Goal: Task Accomplishment & Management: Manage account settings

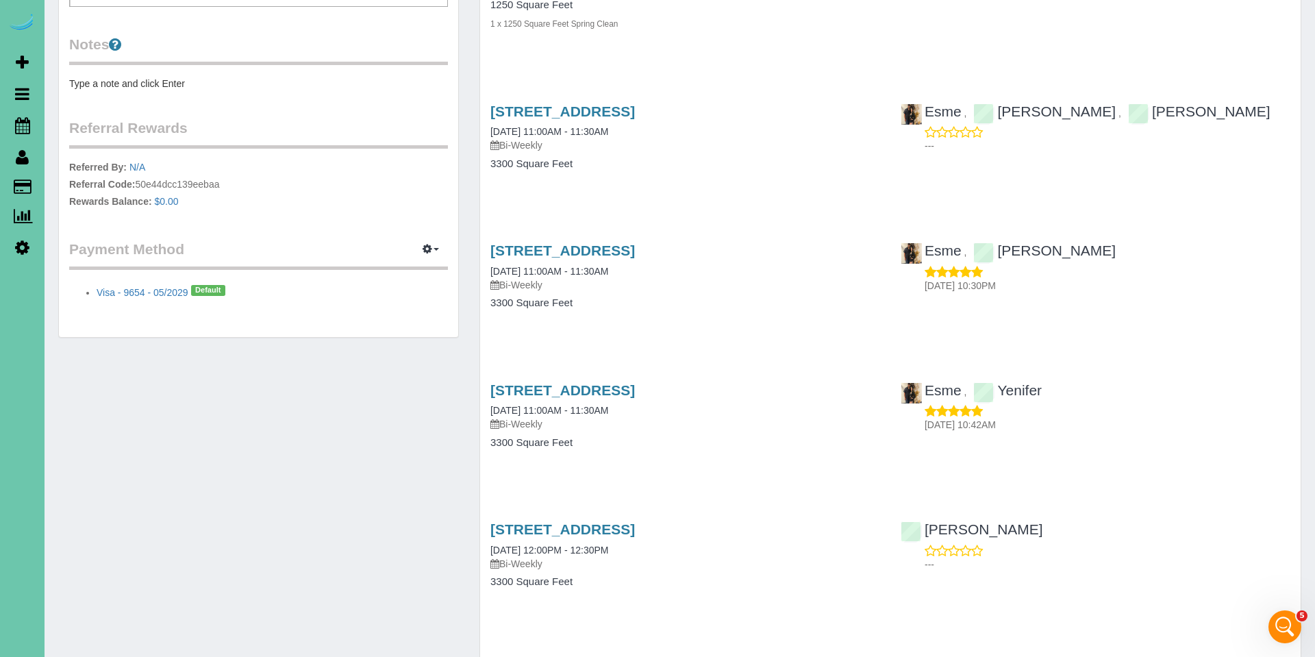
scroll to position [483, 0]
click at [580, 252] on link "1651 S 186th Circle, Omaha, NE 68130" at bounding box center [562, 250] width 145 height 16
click at [529, 108] on link "1651 S 186th Circle, Omaha, NE 68130" at bounding box center [562, 111] width 145 height 16
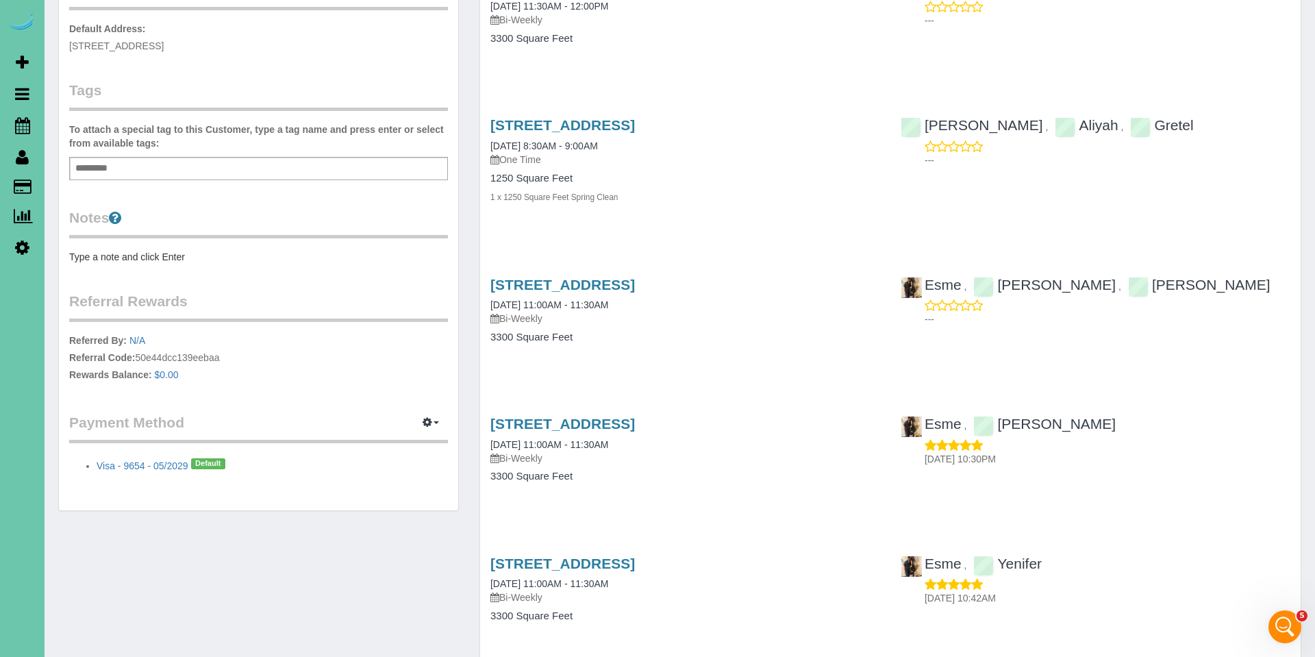
scroll to position [303, 0]
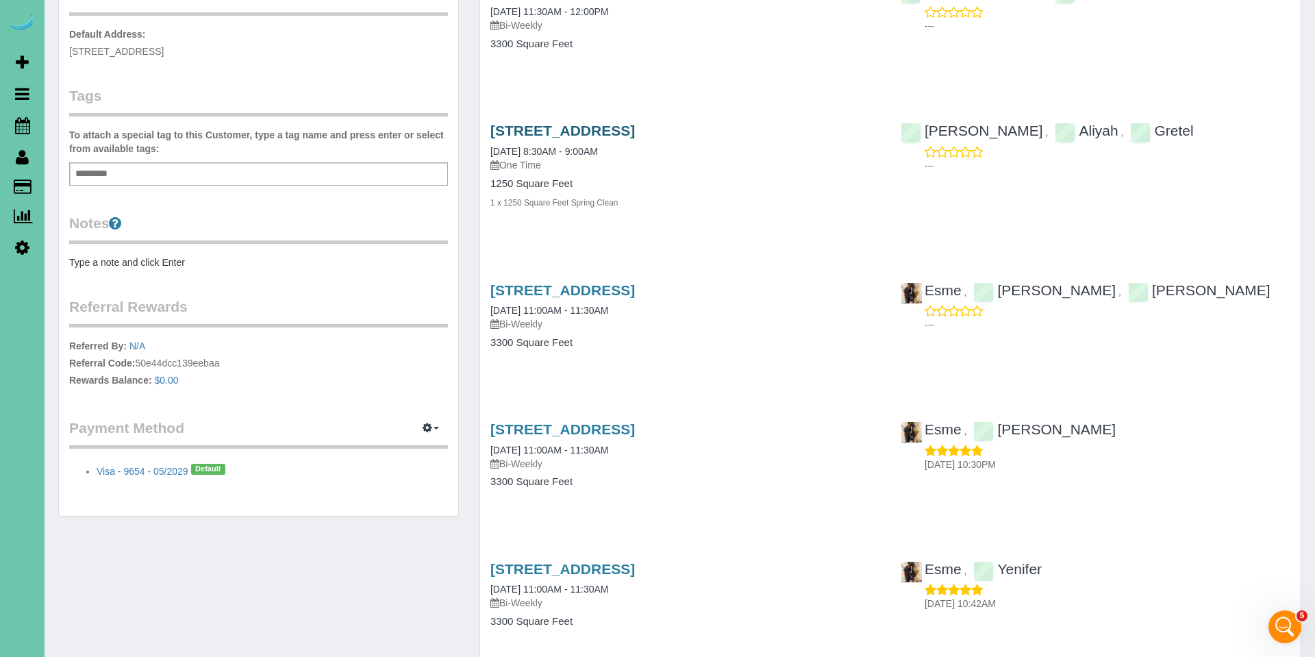
click at [529, 123] on link "1651 S 186th Circle, Omaha, NE 68130" at bounding box center [562, 131] width 145 height 16
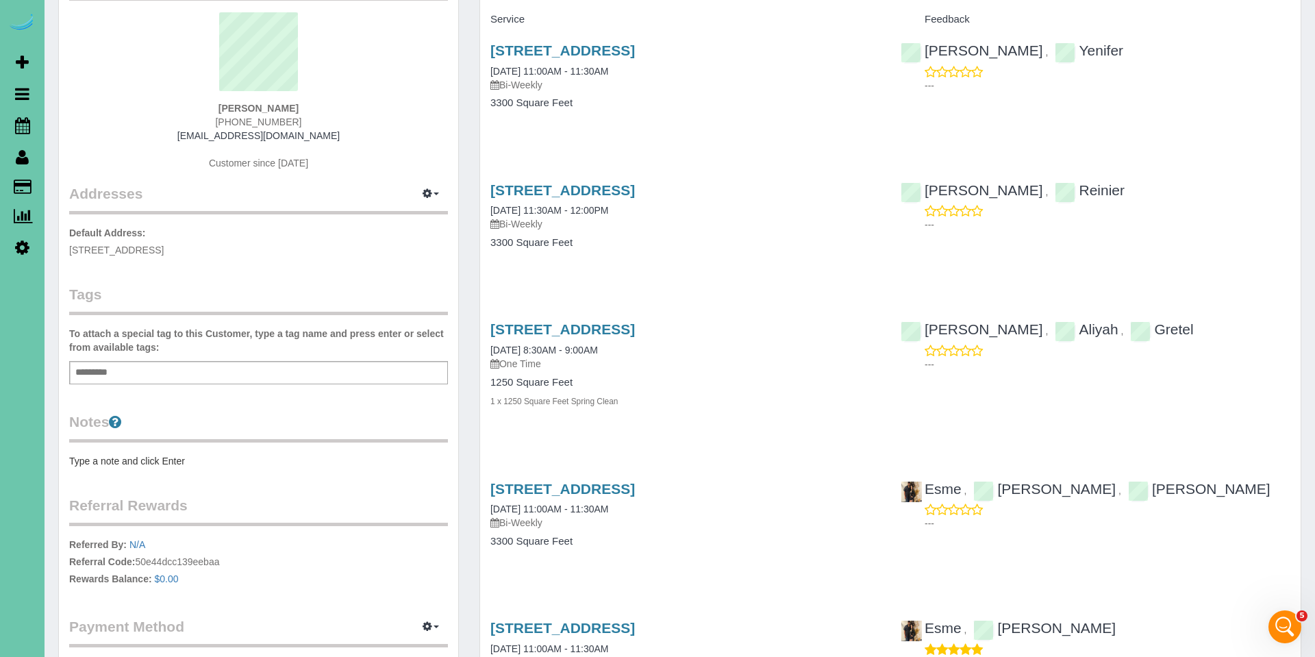
scroll to position [99, 0]
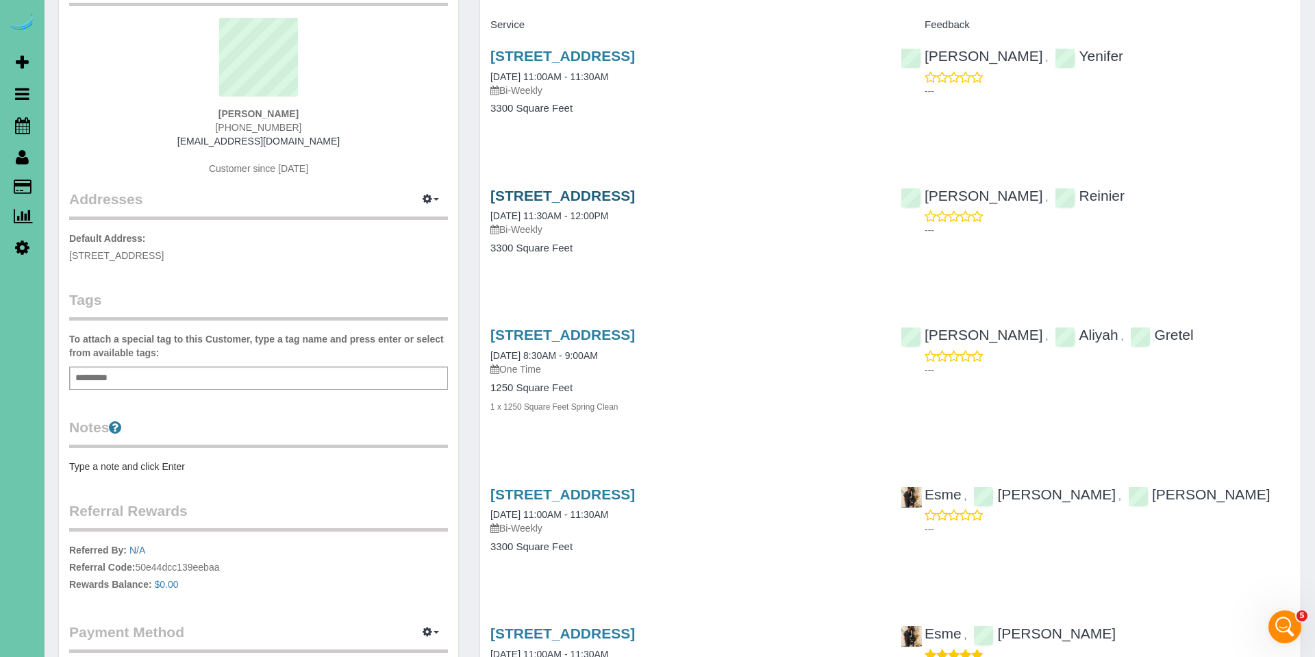
click at [551, 203] on link "1651 S 186th Circle, Omaha, NE 68130" at bounding box center [562, 196] width 145 height 16
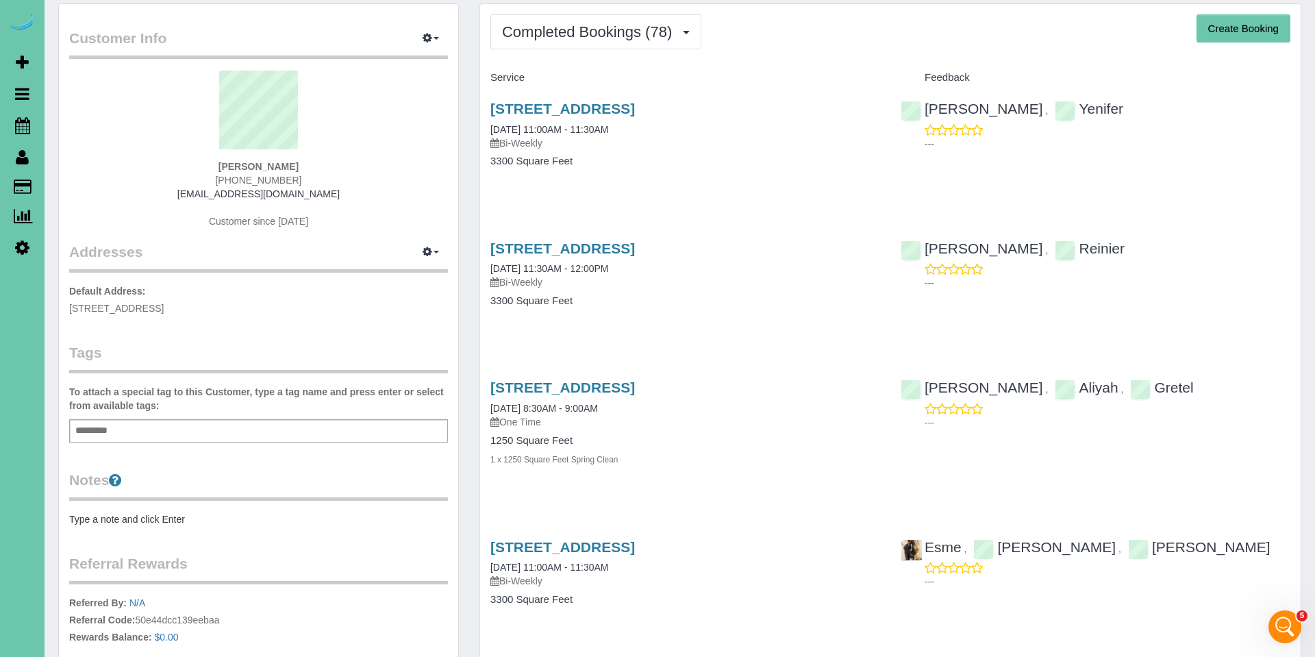
scroll to position [0, 0]
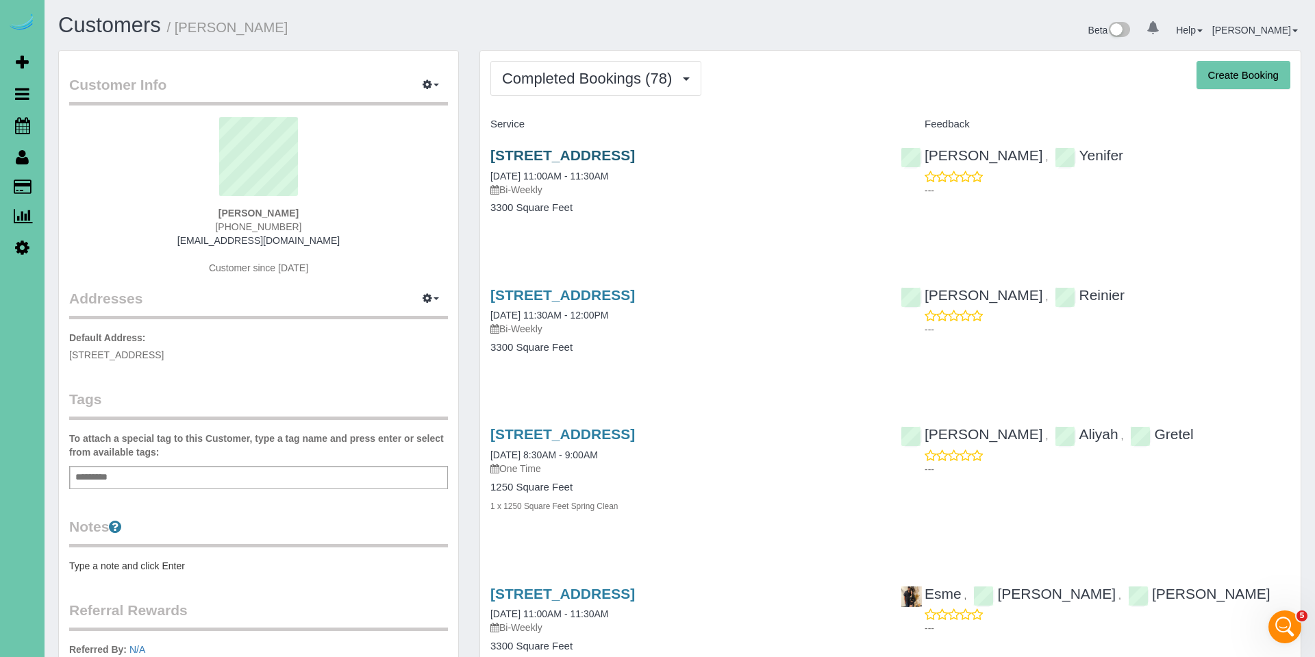
click at [623, 156] on link "1651 S 186th Circle, Omaha, NE 68130" at bounding box center [562, 155] width 145 height 16
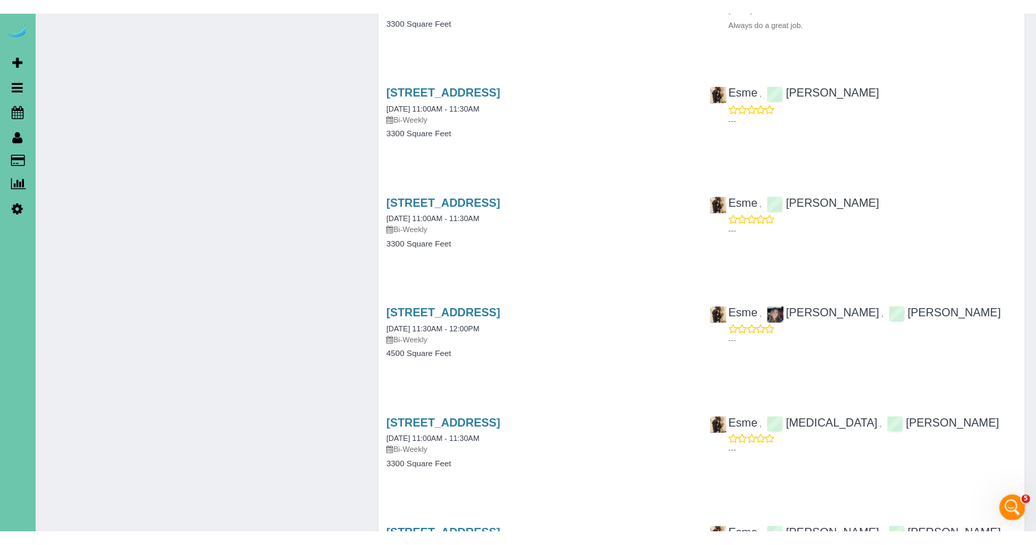
scroll to position [2405, 0]
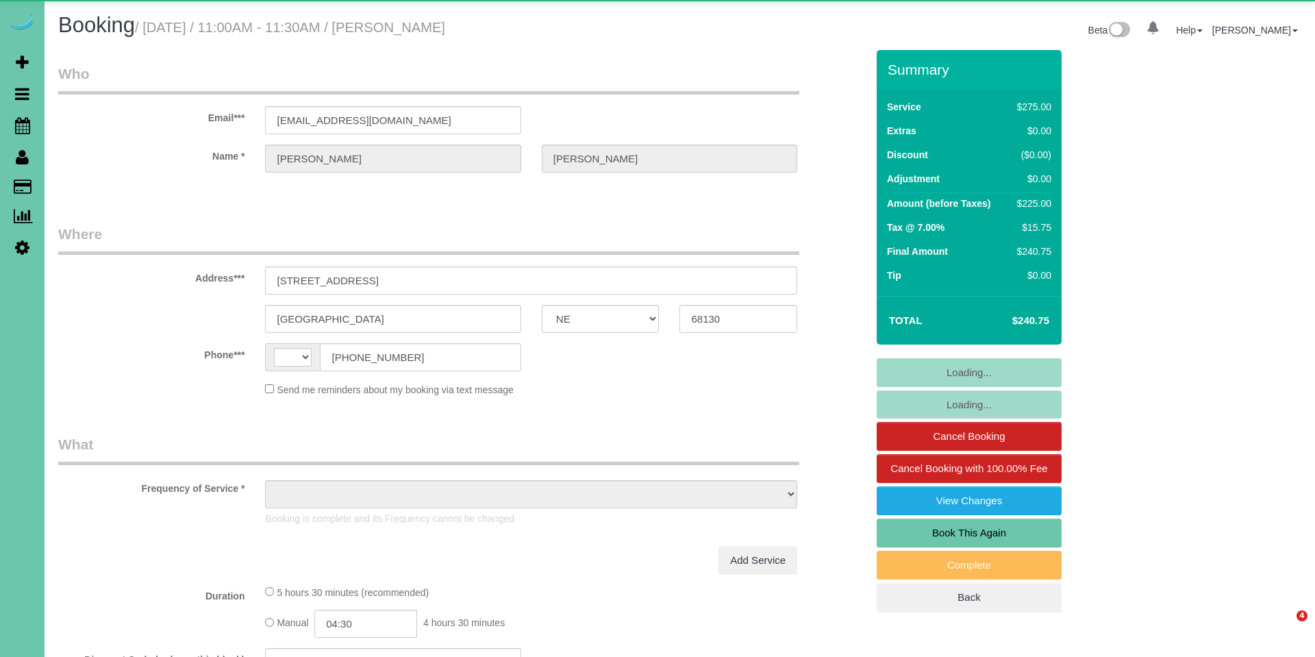
select select "NE"
select select "string:US"
select select "object:630"
select select "string:fspay-1253af20-c903-4cef-aefa-e06734ce6f24"
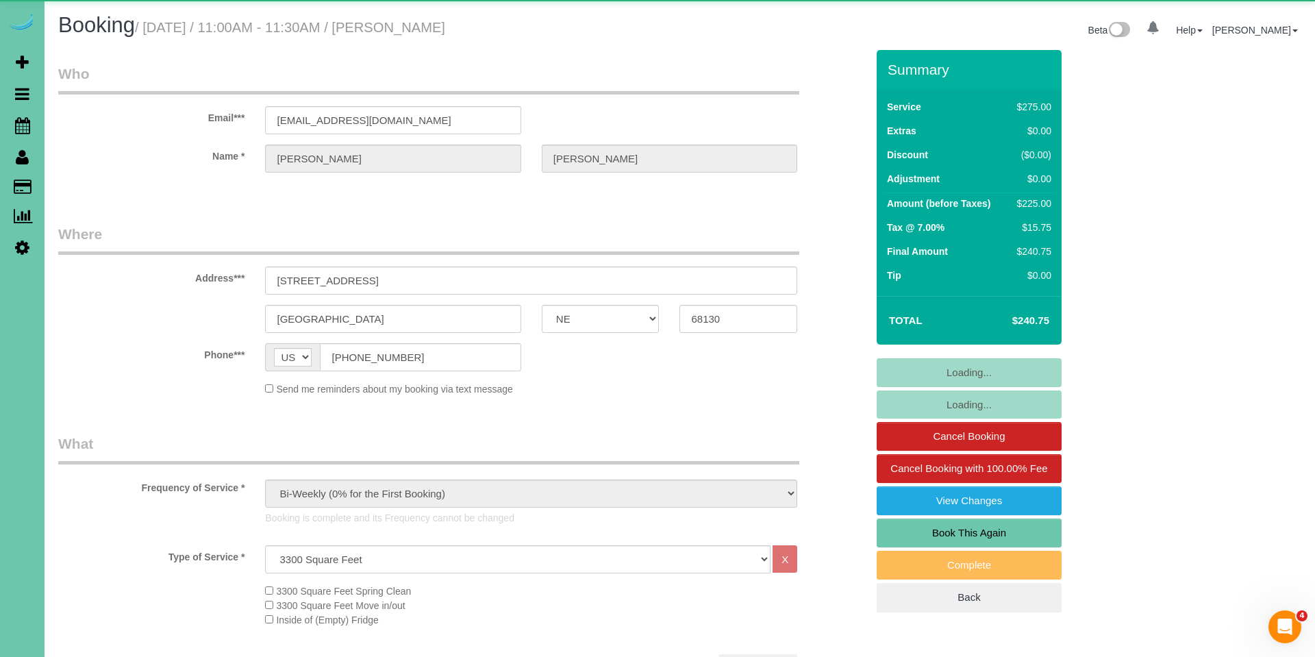
select select "object:864"
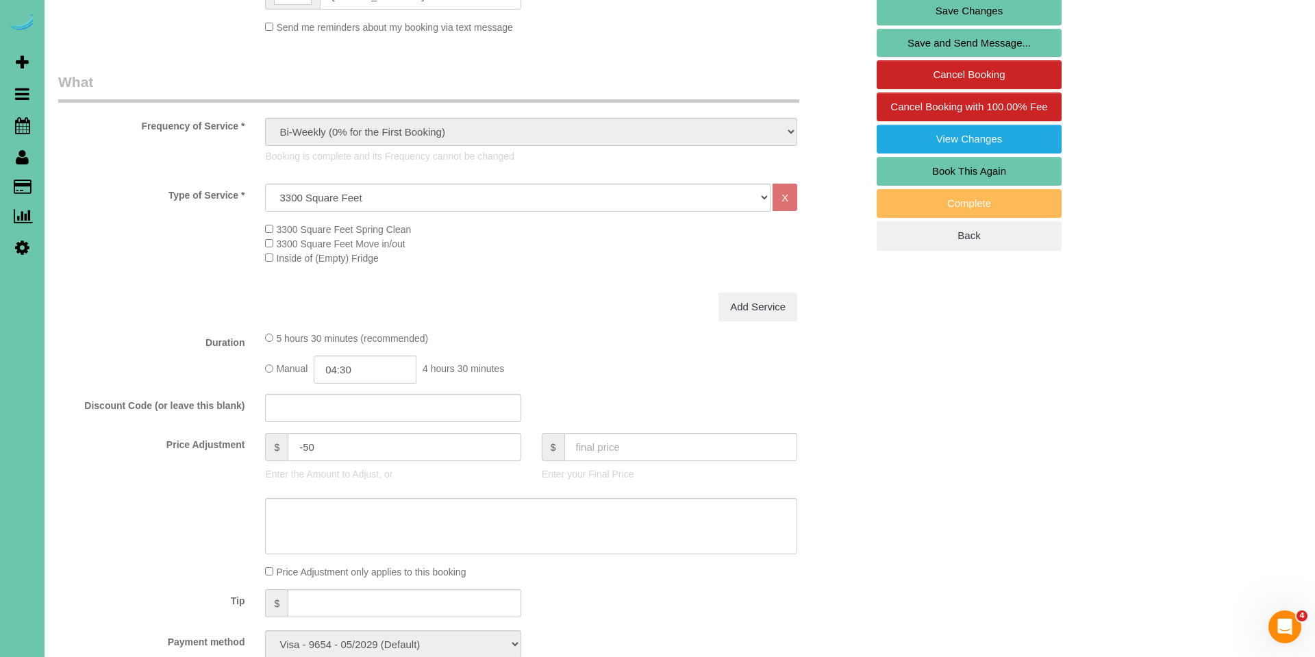
scroll to position [368, 0]
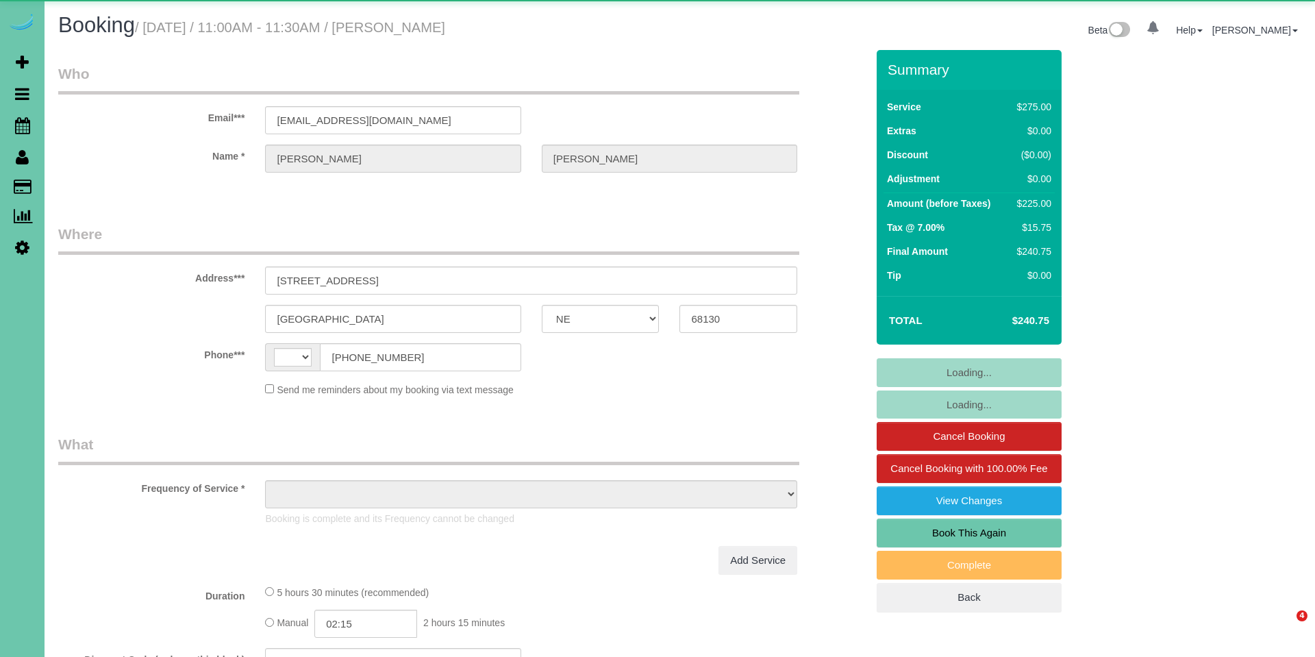
select select "NE"
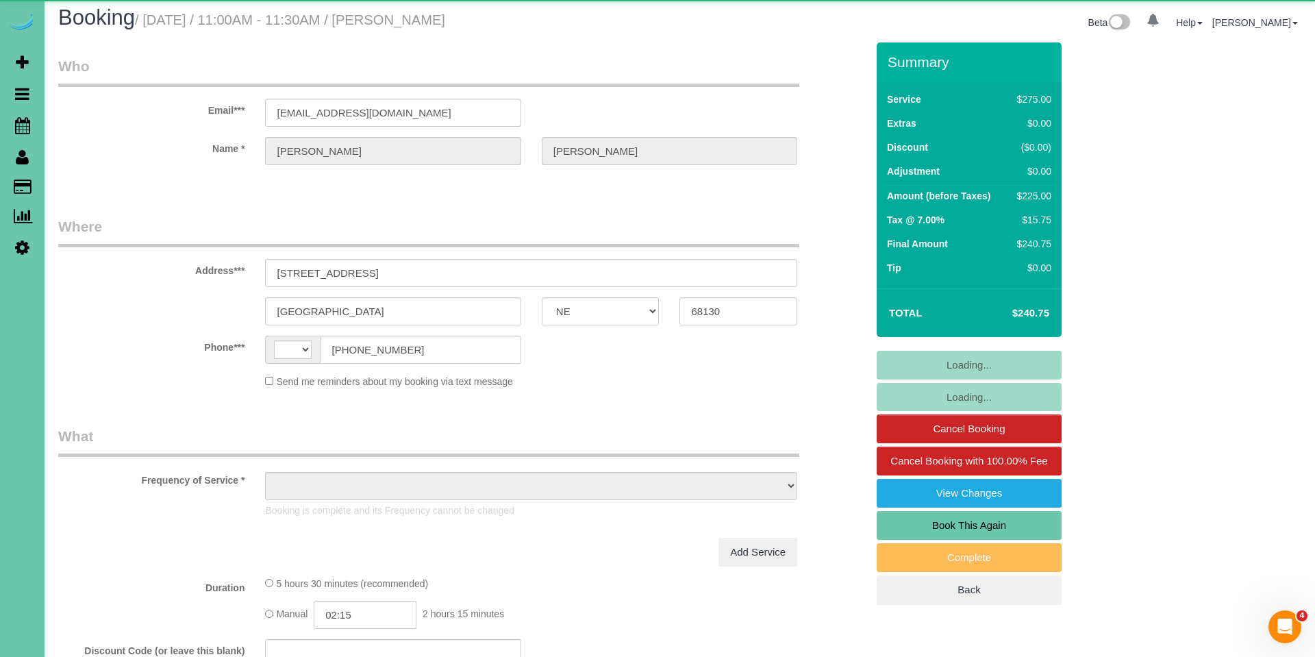
select select "string:US"
select select "object:387"
select select "string:fspay-1253af20-c903-4cef-aefa-e06734ce6f24"
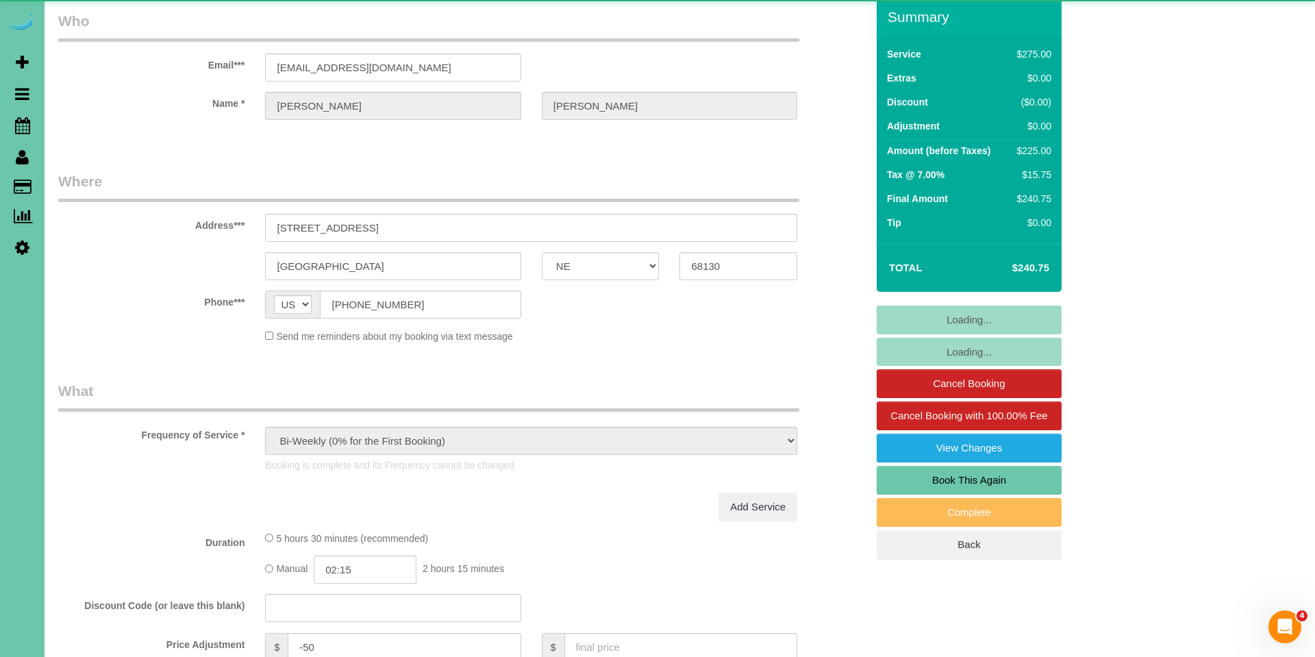
select select "object:680"
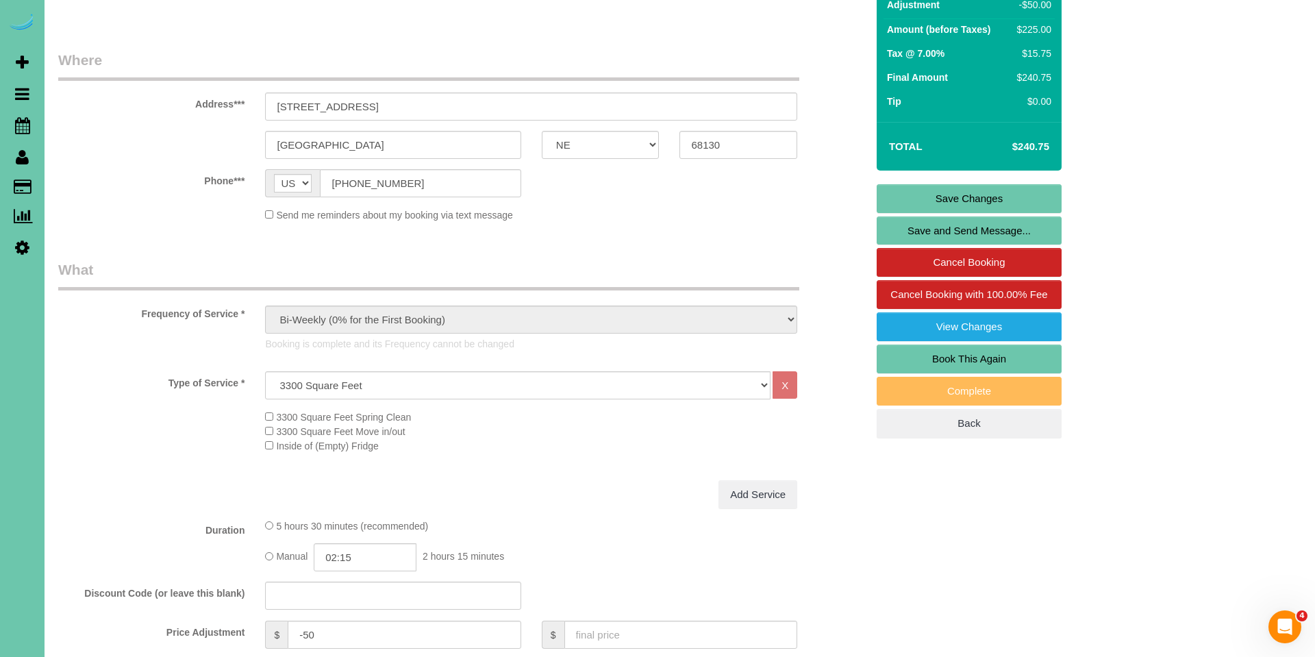
scroll to position [172, 0]
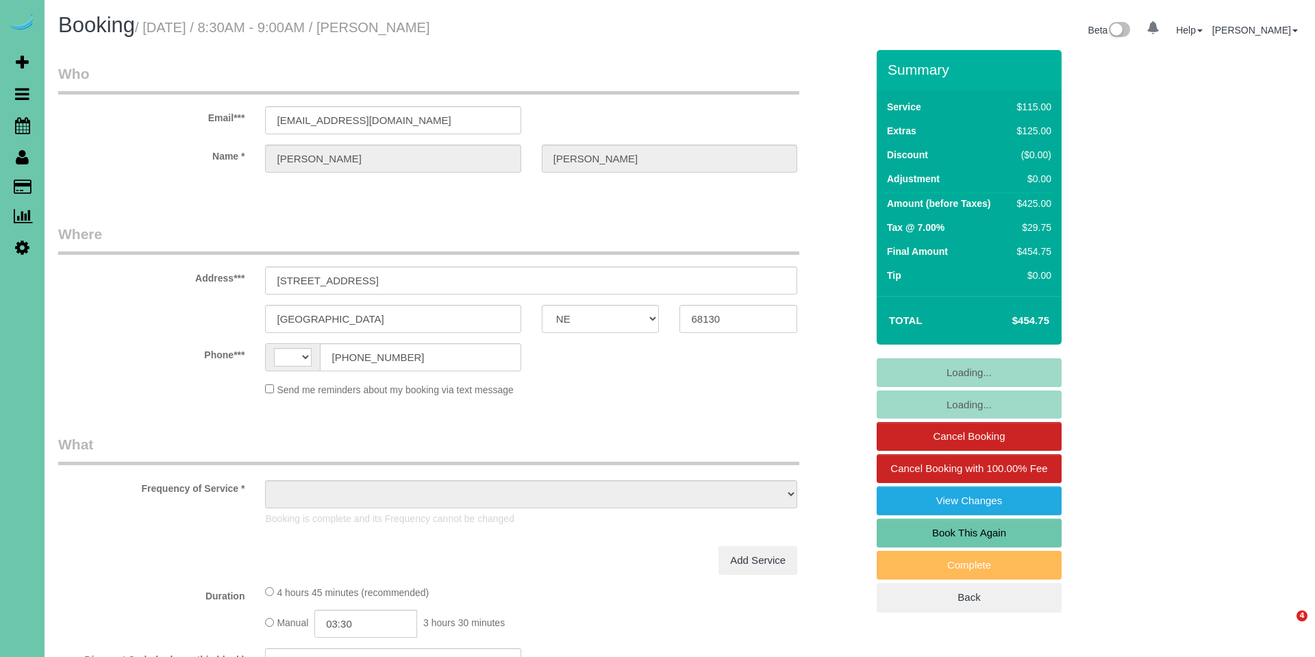
select select "NE"
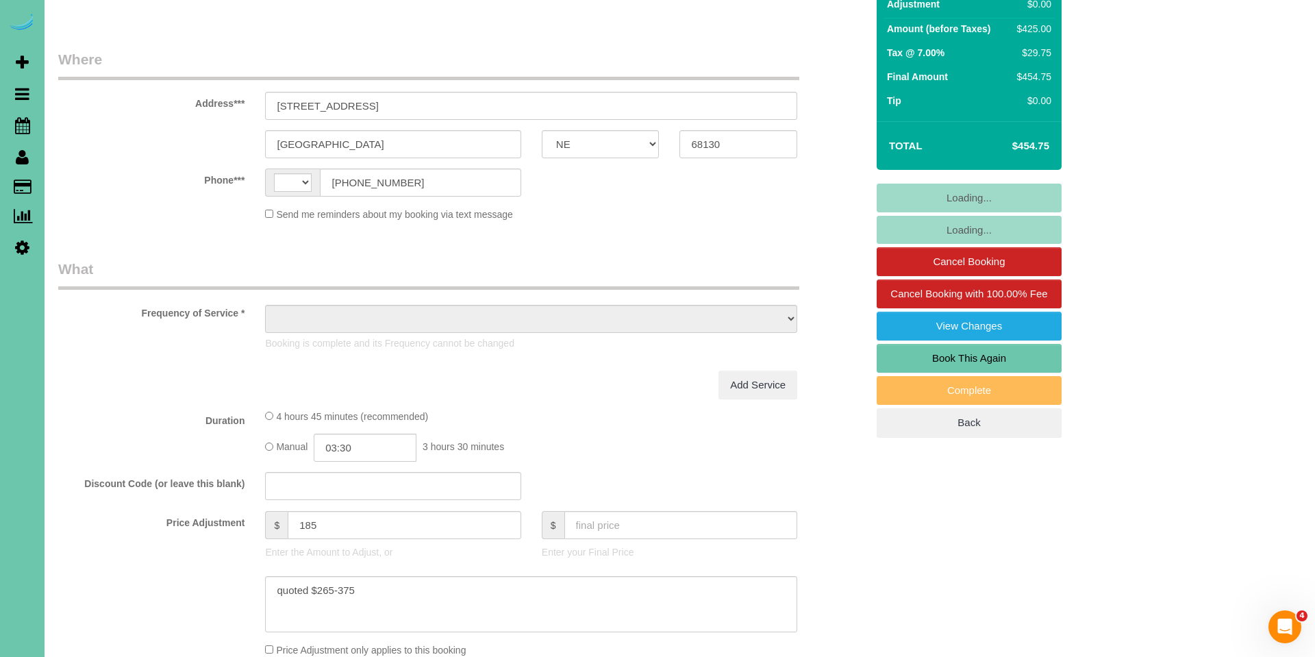
select select "string:US"
select select "object:387"
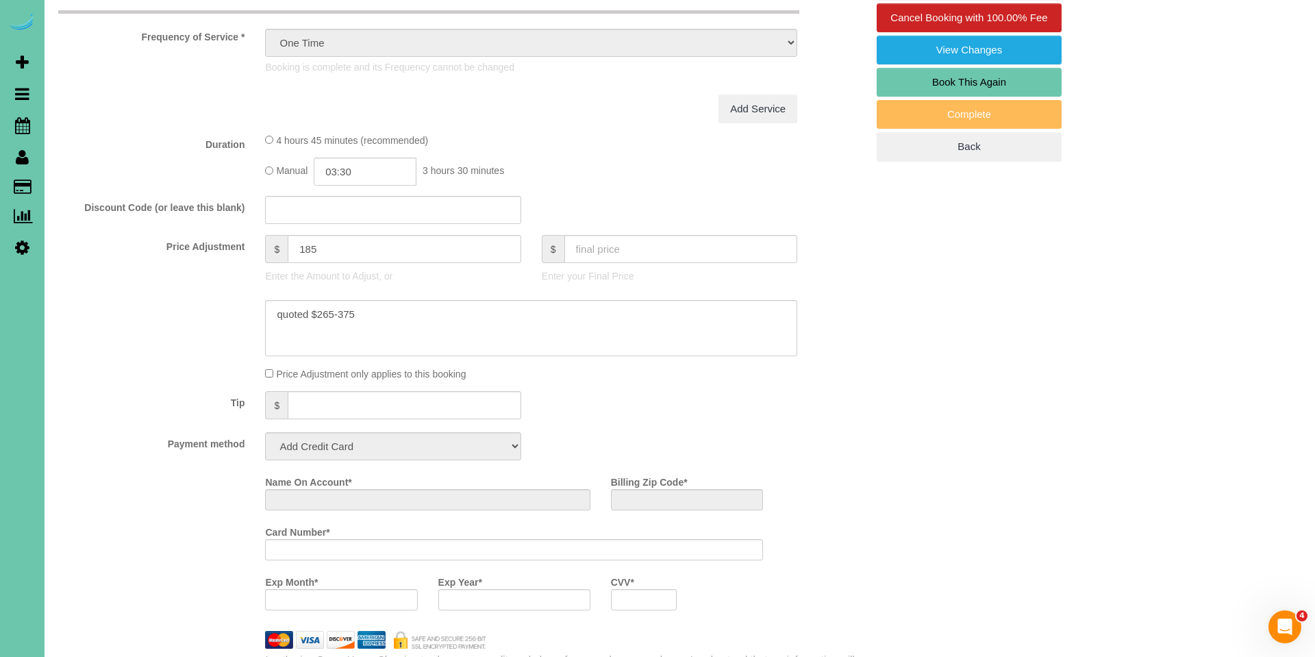
select select "string:fspay-1253af20-c903-4cef-aefa-e06734ce6f24"
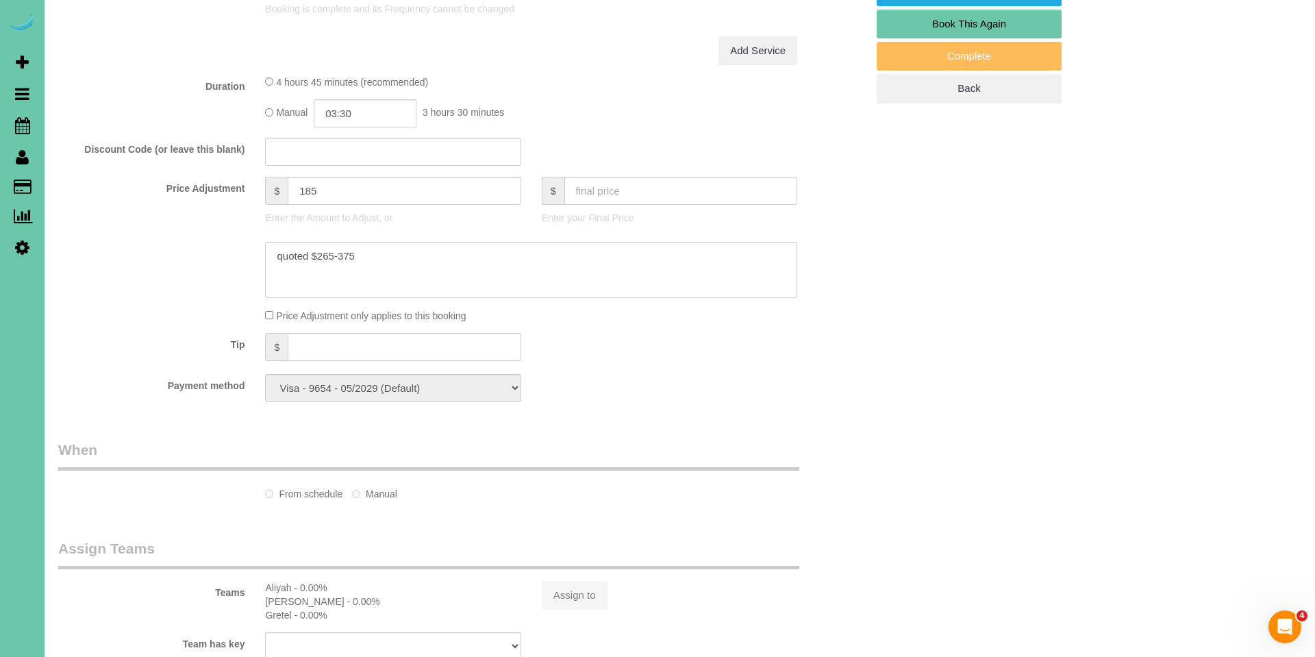
scroll to position [521, 0]
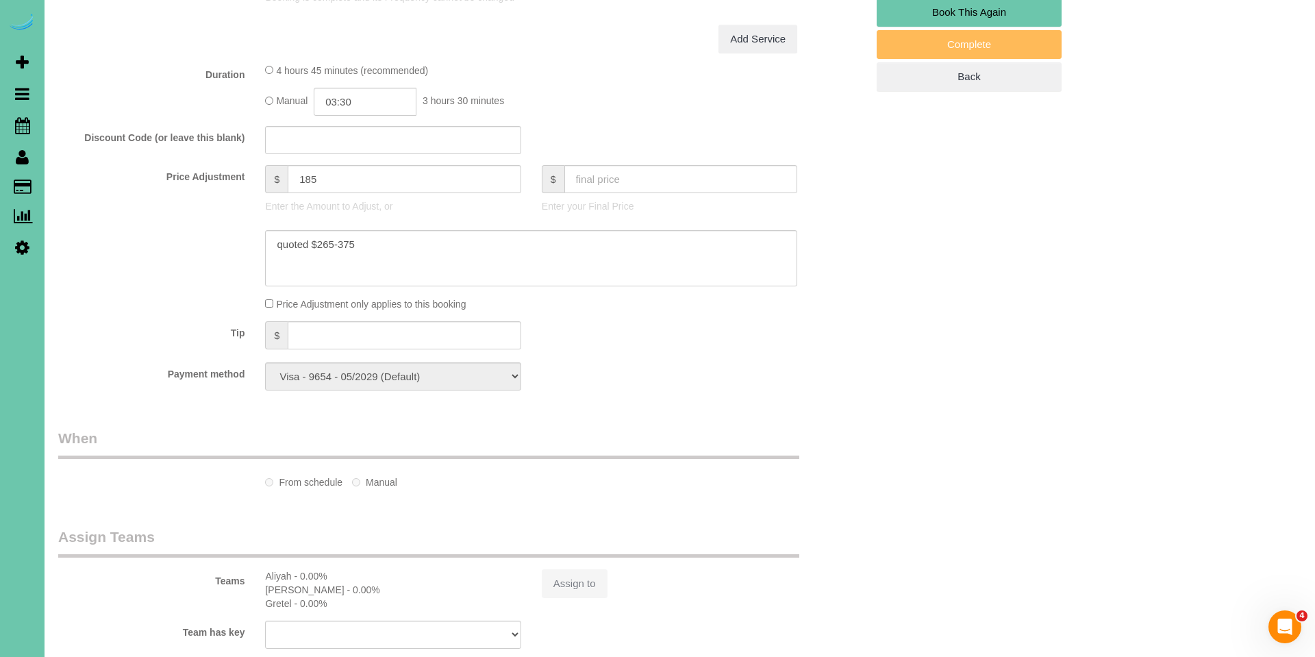
select select "number:35"
select select "number:40"
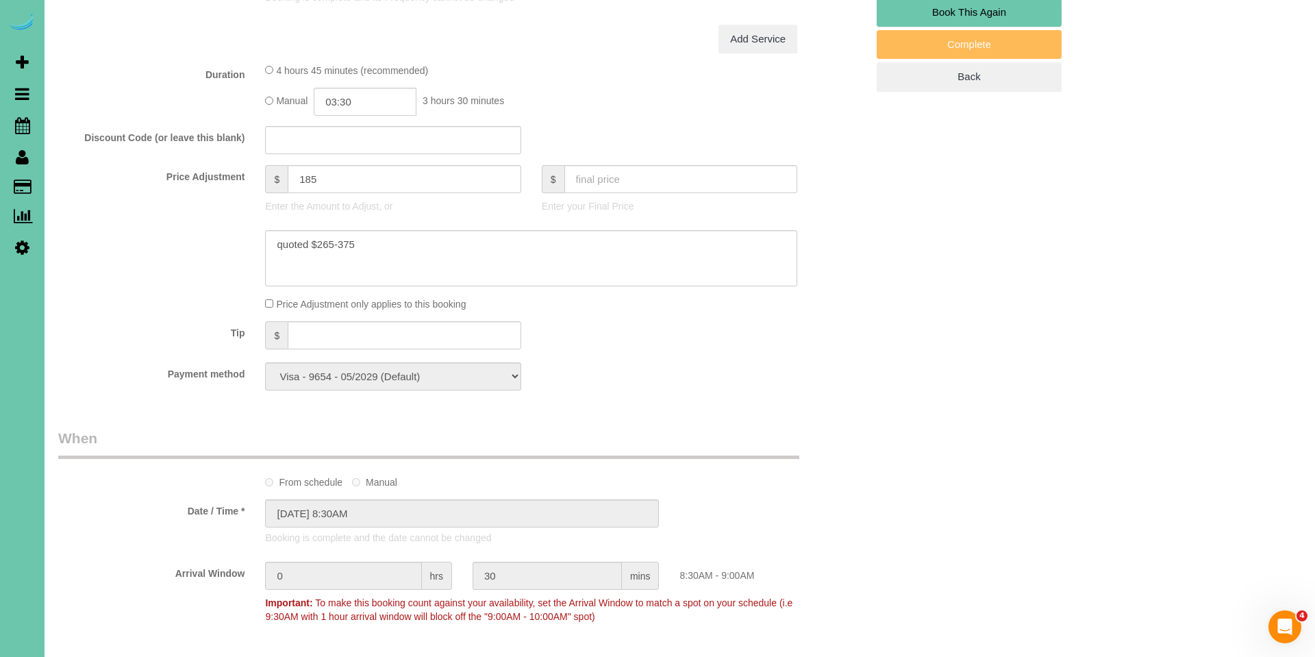
select select "object:924"
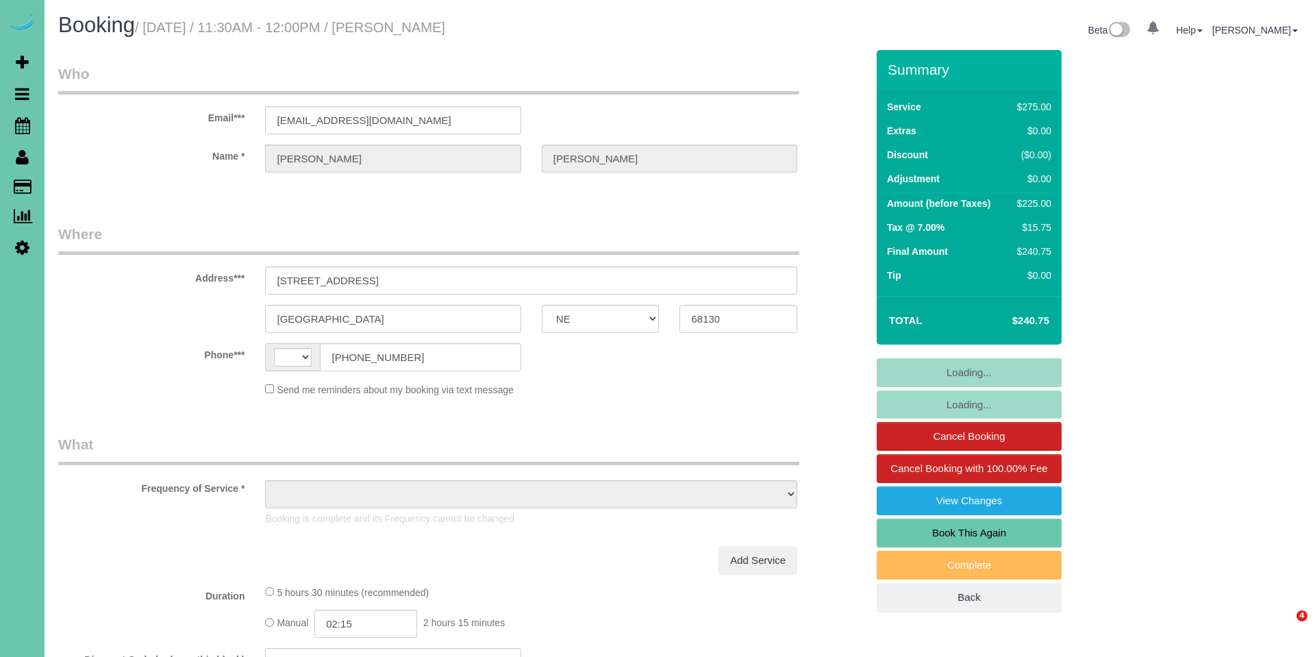
select select "NE"
select select "string:[GEOGRAPHIC_DATA]"
select select "object:630"
select select "string:fspay-1253af20-c903-4cef-aefa-e06734ce6f24"
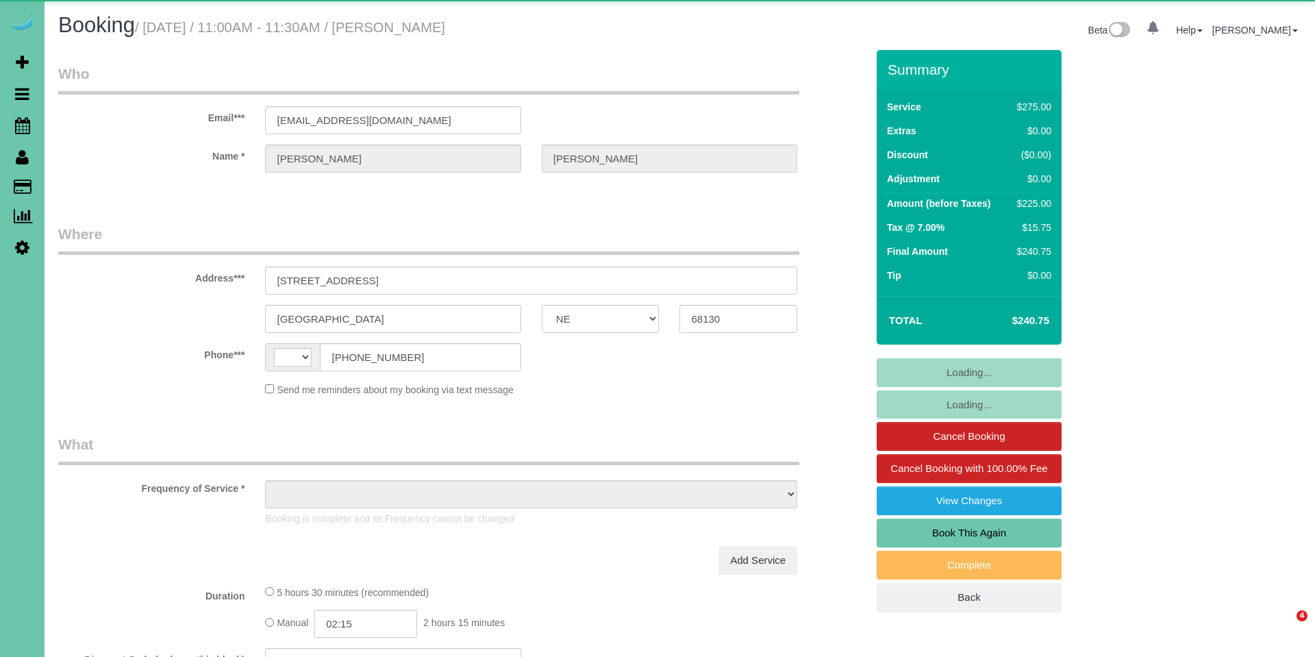
select select "NE"
select select "string:[GEOGRAPHIC_DATA]"
select select "object:634"
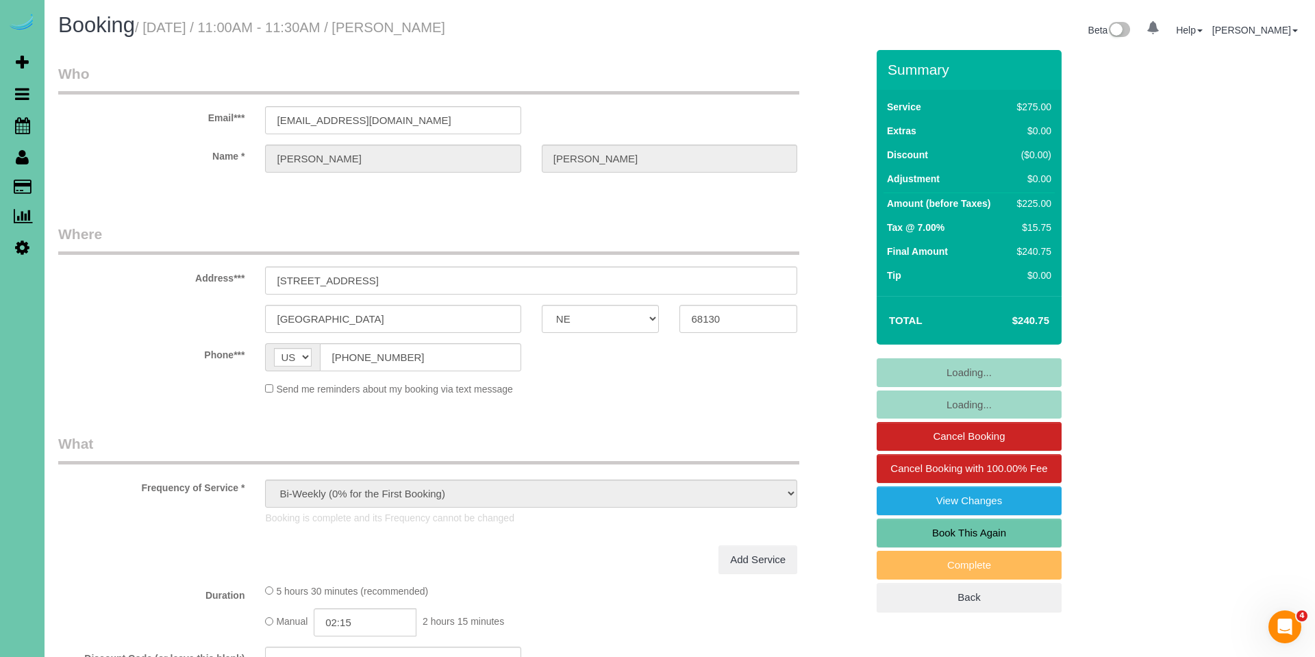
select select "string:fspay-1253af20-c903-4cef-aefa-e06734ce6f24"
